Goal: Task Accomplishment & Management: Use online tool/utility

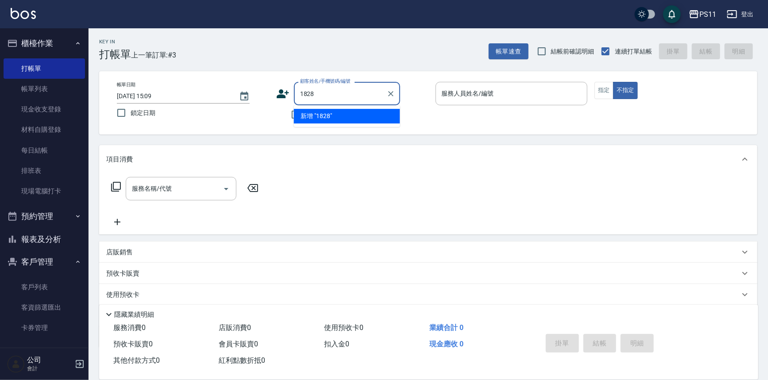
type input "1828"
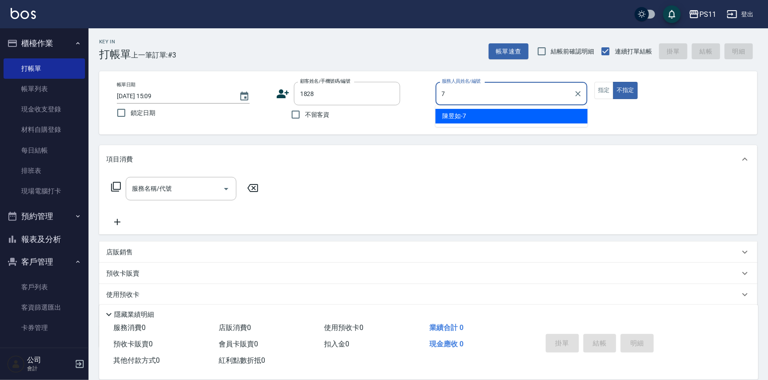
type input "陳昱如-7"
type button "false"
type input "[PERSON_NAME]/0910232283/1828"
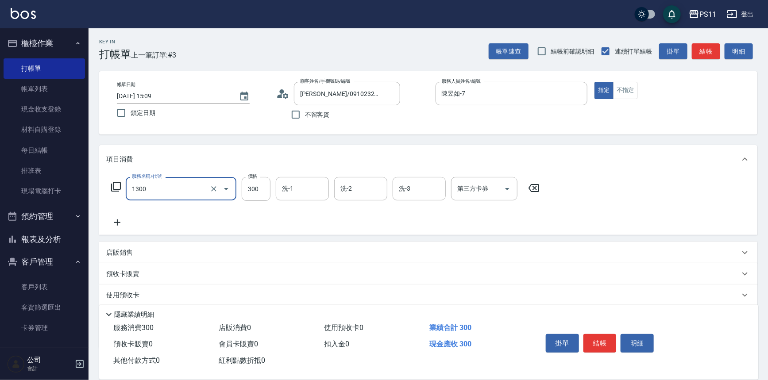
type input "洗髮300(1300)"
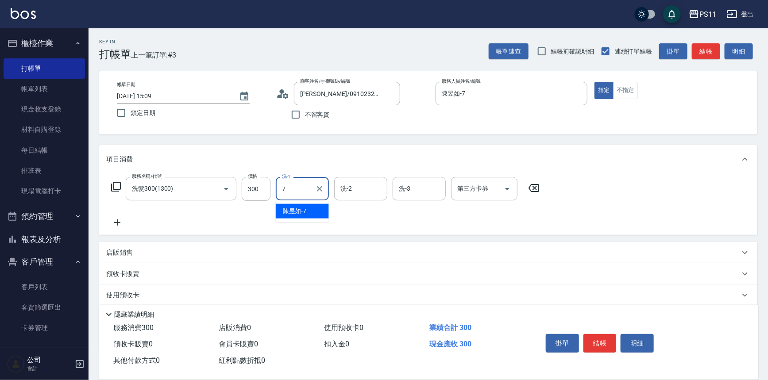
type input "陳昱如-7"
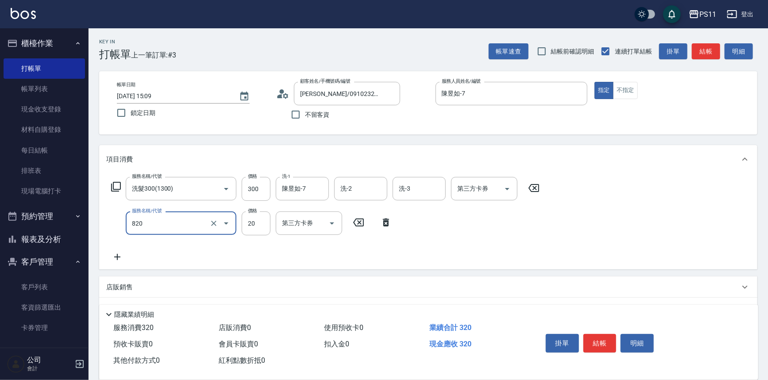
type input "潤絲(820)"
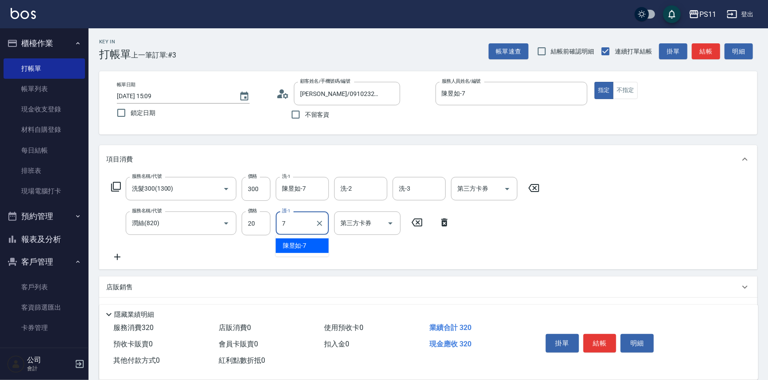
type input "陳昱如-7"
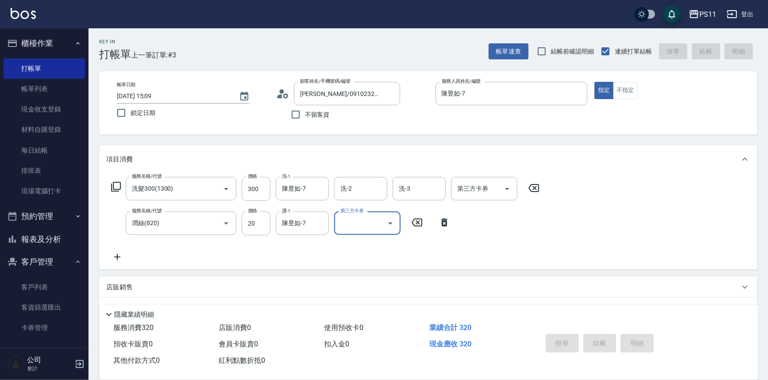
type input "[DATE] 15:49"
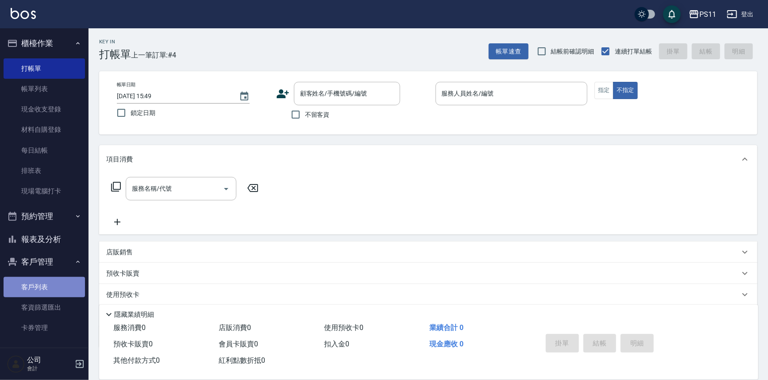
click at [52, 172] on link "客戶列表" at bounding box center [44, 287] width 81 height 20
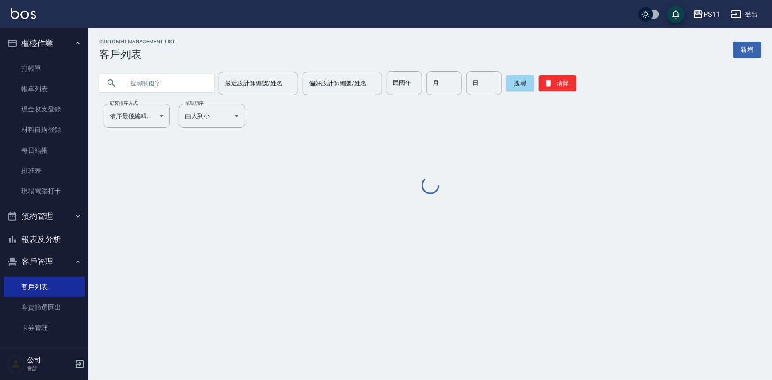
click at [176, 83] on input "text" at bounding box center [165, 83] width 83 height 24
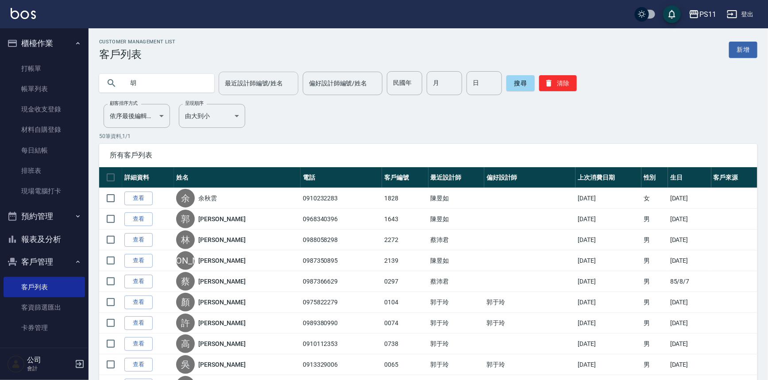
type input "胡"
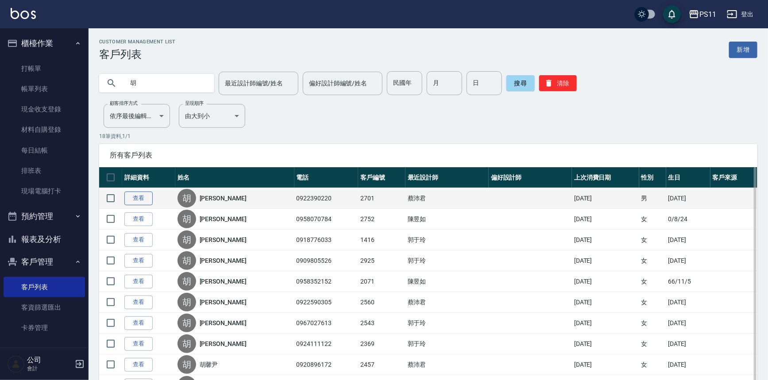
click at [145, 172] on link "查看" at bounding box center [138, 199] width 28 height 14
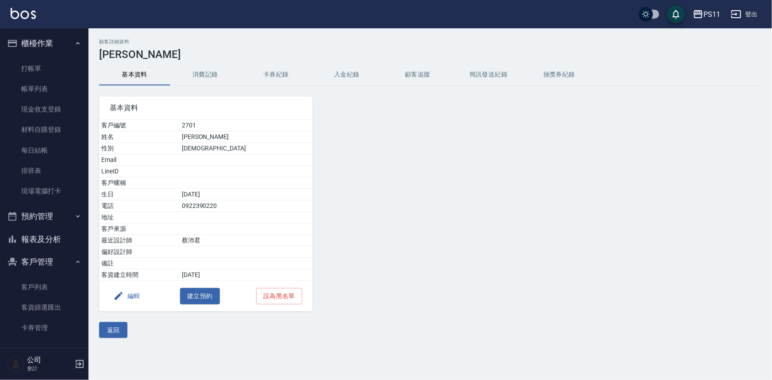
click at [198, 72] on button "消費記錄" at bounding box center [205, 74] width 71 height 21
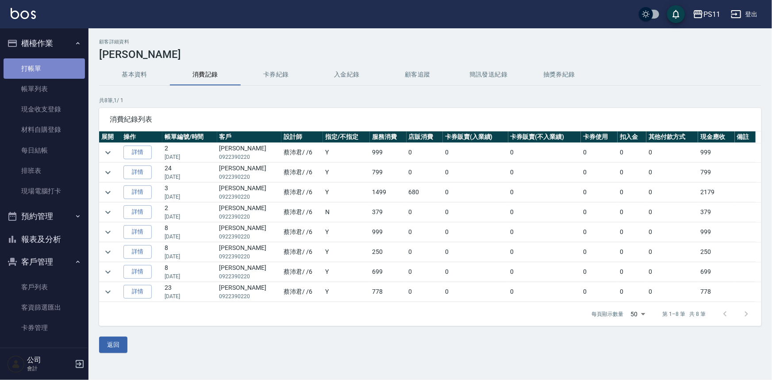
click at [50, 67] on link "打帳單" at bounding box center [44, 68] width 81 height 20
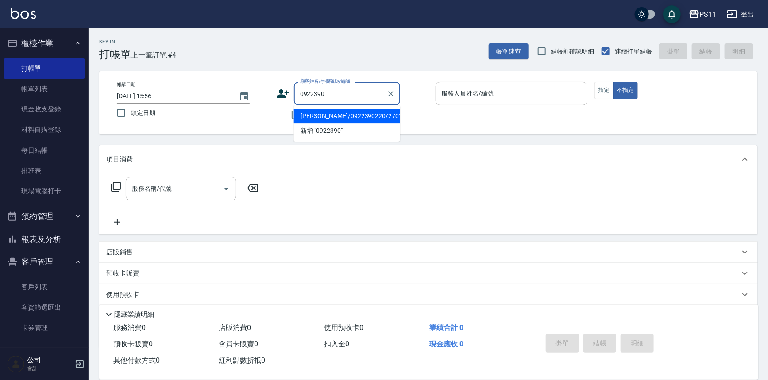
click at [381, 115] on li "[PERSON_NAME]/0922390220/2701" at bounding box center [347, 116] width 106 height 15
type input "[PERSON_NAME]/0922390220/2701"
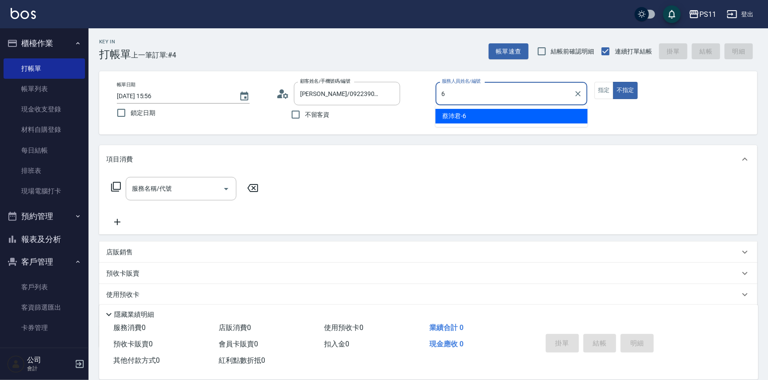
type input "[PERSON_NAME]6"
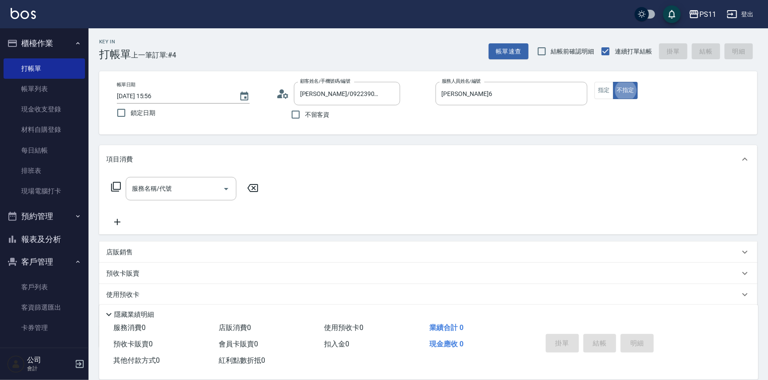
type button "false"
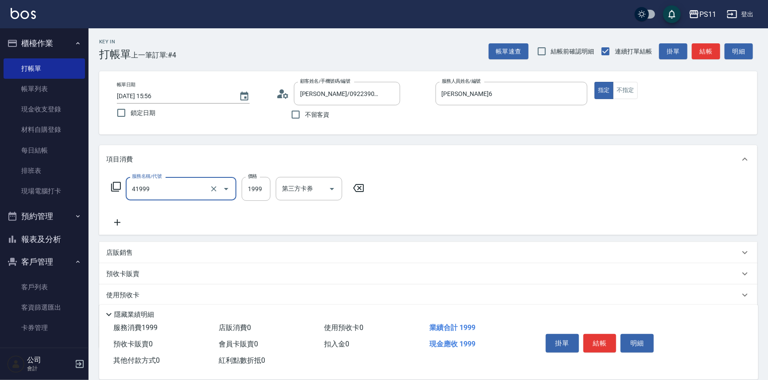
type input "1999以下染髮(41999)"
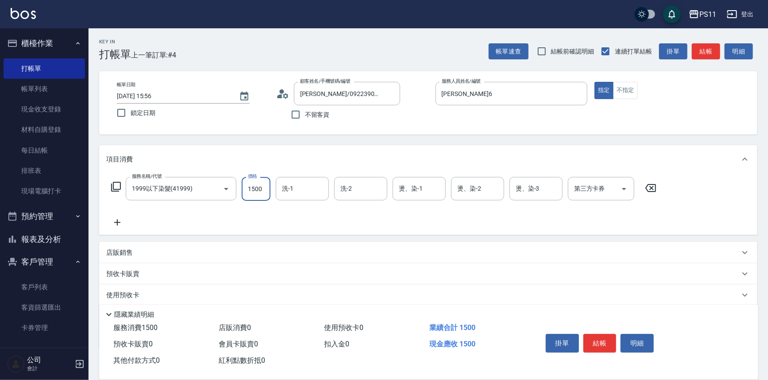
type input "1500"
type input "[PERSON_NAME]-20"
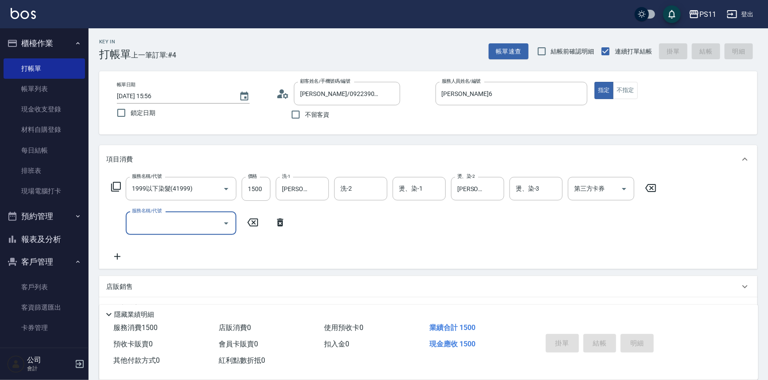
type input "[DATE] 15:57"
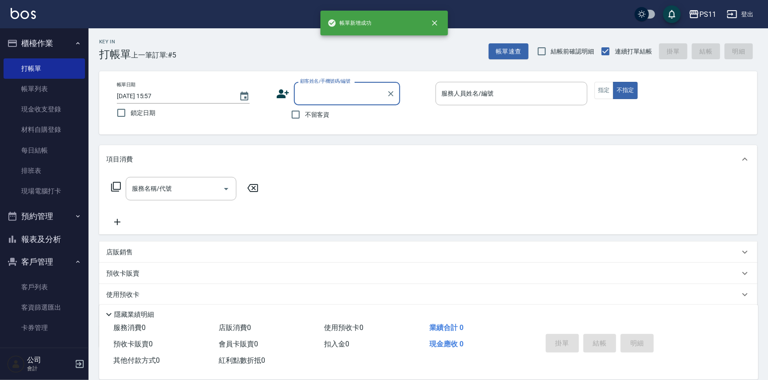
click at [26, 172] on button "報表及分析" at bounding box center [44, 239] width 81 height 23
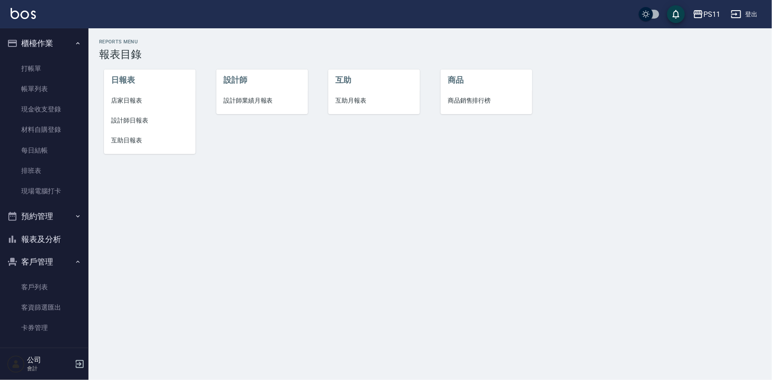
click at [117, 130] on li "設計師日報表" at bounding box center [150, 121] width 92 height 20
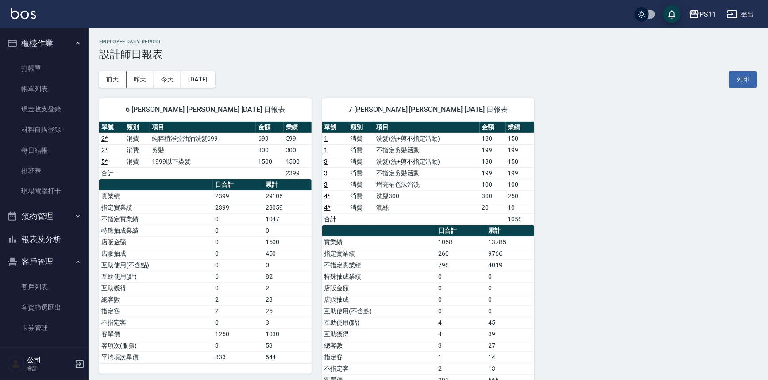
click at [56, 172] on button "報表及分析" at bounding box center [44, 239] width 81 height 23
